Goal: Task Accomplishment & Management: Manage account settings

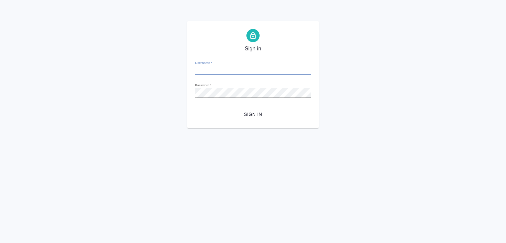
type input "d.ismagilova@awatera.com"
click at [256, 115] on span "Sign in" at bounding box center [252, 114] width 105 height 8
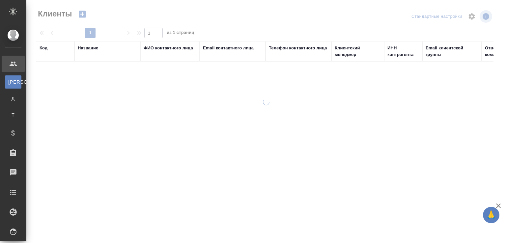
select select "RU"
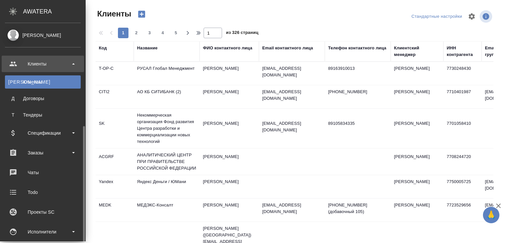
scroll to position [66, 0]
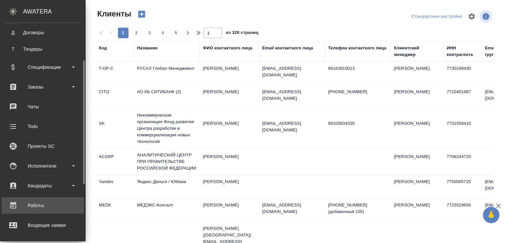
click at [42, 205] on div "Работы" at bounding box center [43, 206] width 76 height 10
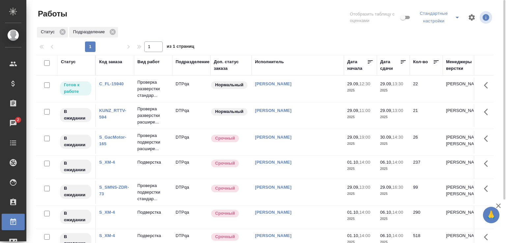
click at [296, 118] on td "[PERSON_NAME]" at bounding box center [298, 115] width 92 height 23
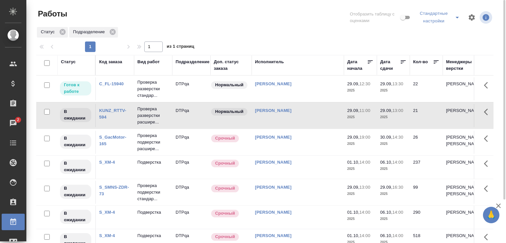
click at [296, 118] on td "[PERSON_NAME]" at bounding box center [298, 115] width 92 height 23
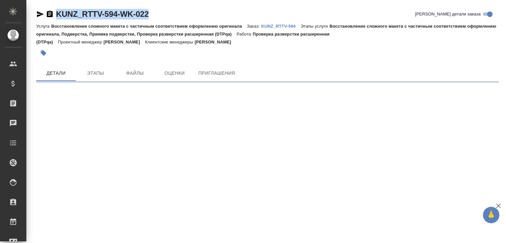
drag, startPoint x: 153, startPoint y: 15, endPoint x: 54, endPoint y: 10, distance: 99.0
click at [54, 10] on div "KUNZ_RTTV-594-WK-022 Кратко детали заказа" at bounding box center [267, 14] width 463 height 11
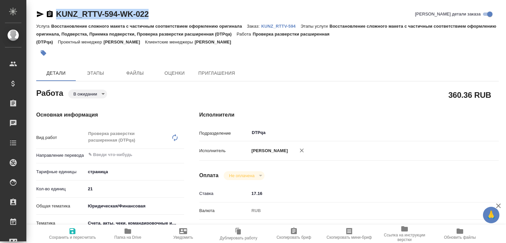
type textarea "x"
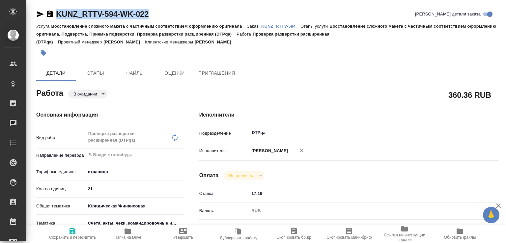
type textarea "x"
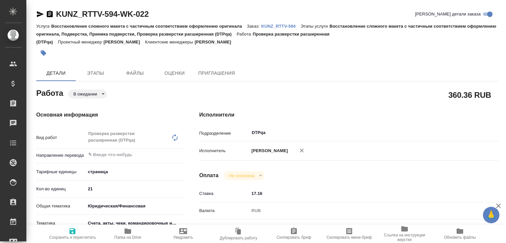
type textarea "x"
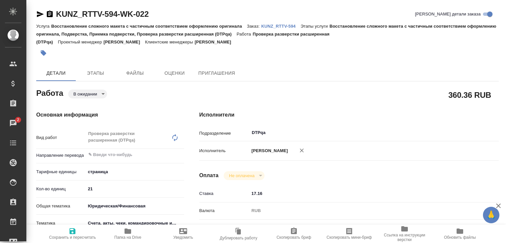
type textarea "x"
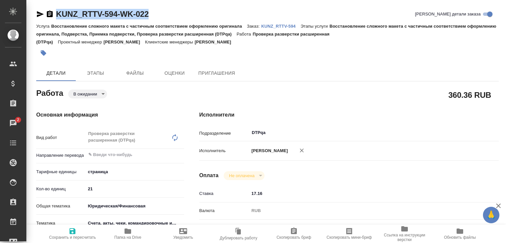
drag, startPoint x: 131, startPoint y: 10, endPoint x: 51, endPoint y: 9, distance: 79.8
click at [51, 9] on div "KUNZ_RTTV-594-WK-022 Кратко детали заказа" at bounding box center [267, 14] width 463 height 11
copy link "KUNZ_RTTV-594-WK-022"
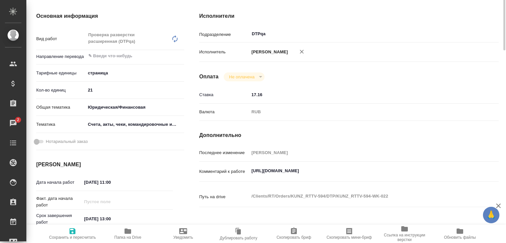
scroll to position [132, 0]
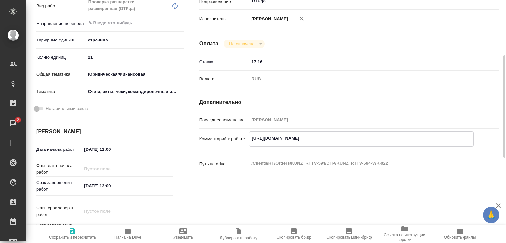
drag, startPoint x: 384, startPoint y: 137, endPoint x: 237, endPoint y: 122, distance: 147.1
click at [237, 122] on div "Последнее изменение Исмагилова Диана Комментарий к работе https://tera.awatera.…" at bounding box center [349, 148] width 300 height 68
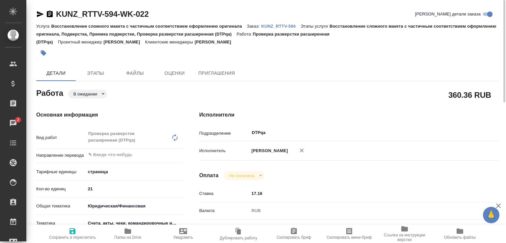
type textarea "x"
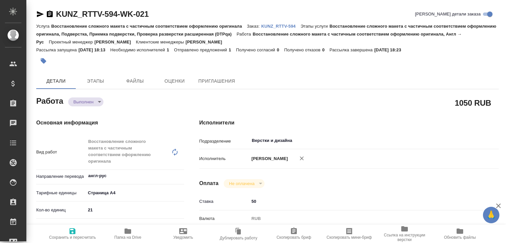
type textarea "x"
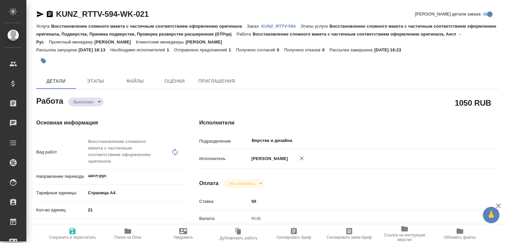
type textarea "x"
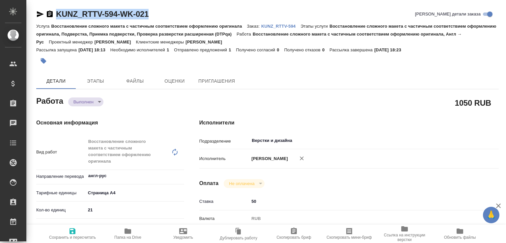
drag, startPoint x: 152, startPoint y: 16, endPoint x: 51, endPoint y: 7, distance: 101.6
type textarea "x"
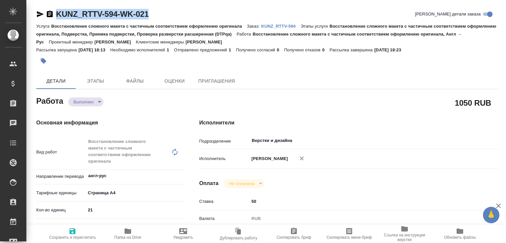
type textarea "x"
copy link "KUNZ_RTTV-594-WK-021"
type textarea "x"
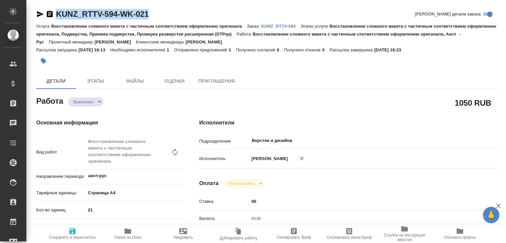
type textarea "x"
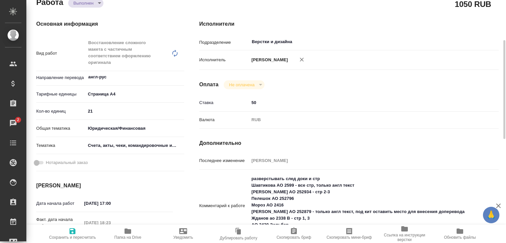
scroll to position [132, 0]
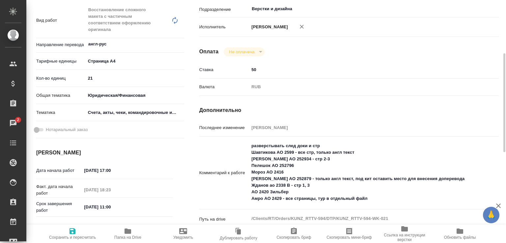
click at [129, 231] on icon "button" at bounding box center [128, 231] width 7 height 5
